Goal: Information Seeking & Learning: Learn about a topic

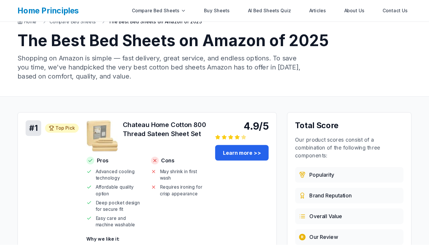
scroll to position [20, 0]
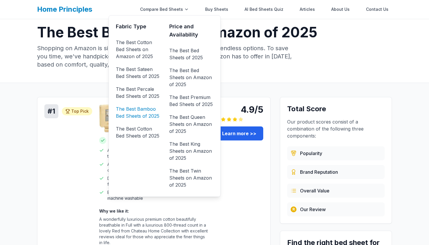
click at [146, 112] on link "The Best Bamboo Bed Sheets of 2025" at bounding box center [138, 112] width 44 height 16
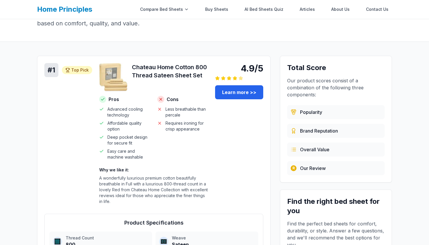
scroll to position [65, 0]
